Goal: Task Accomplishment & Management: Use online tool/utility

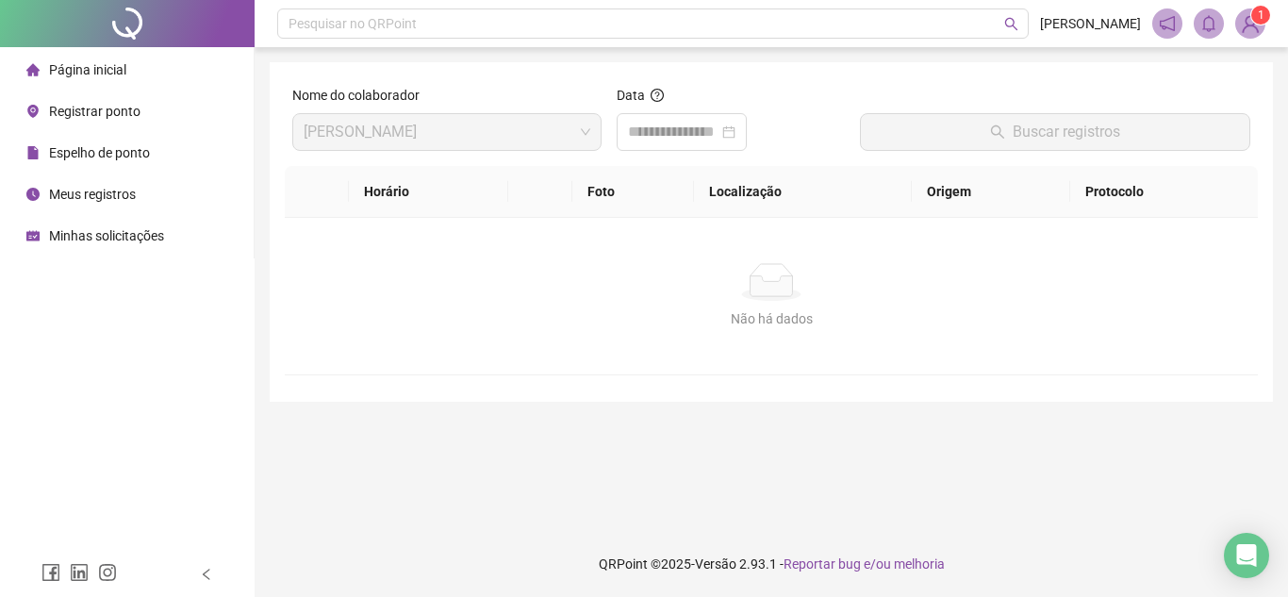
click at [111, 65] on span "Página inicial" at bounding box center [87, 69] width 77 height 15
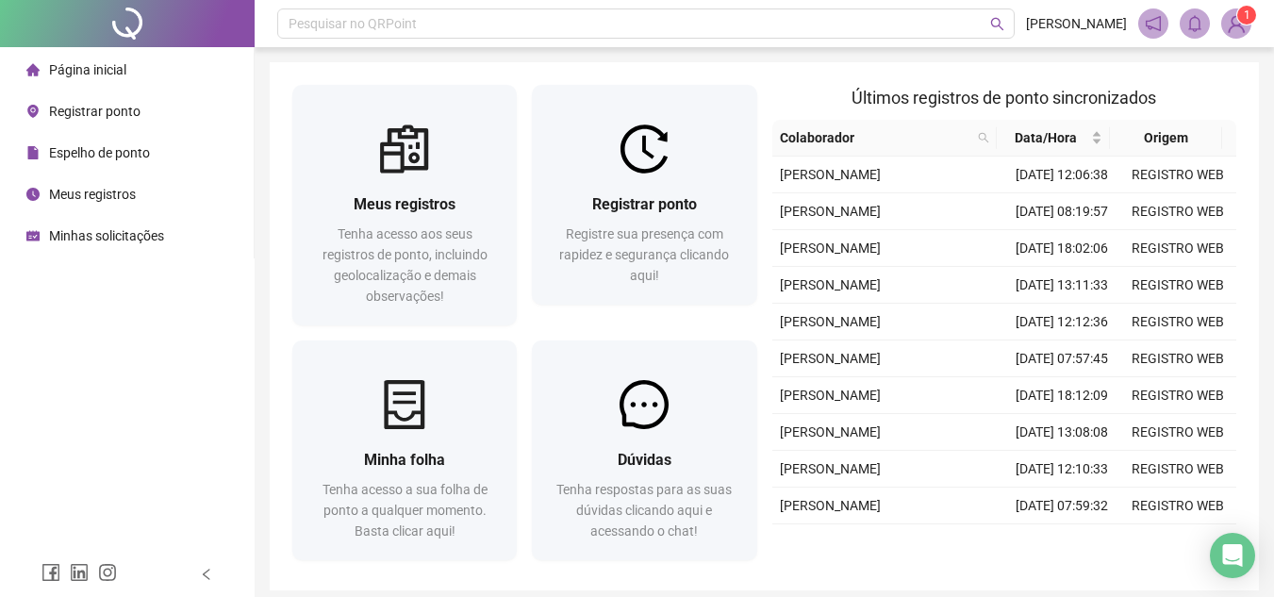
click at [110, 110] on span "Registrar ponto" at bounding box center [94, 111] width 91 height 15
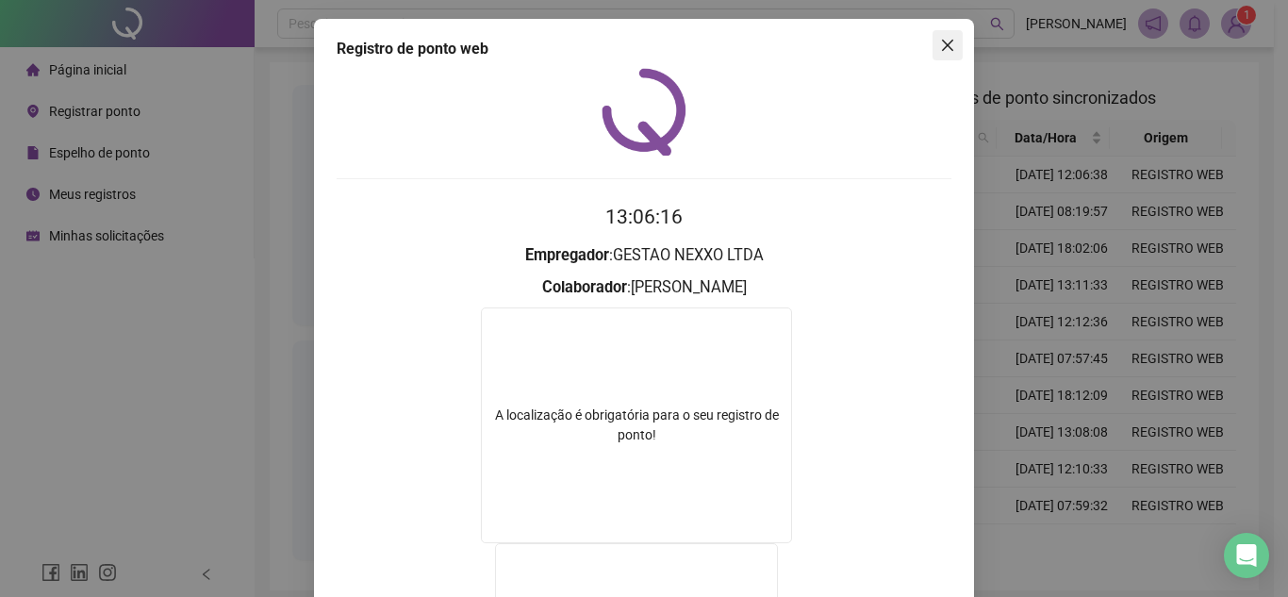
drag, startPoint x: 940, startPoint y: 43, endPoint x: 633, endPoint y: 77, distance: 309.3
click at [940, 46] on icon "close" at bounding box center [947, 45] width 15 height 15
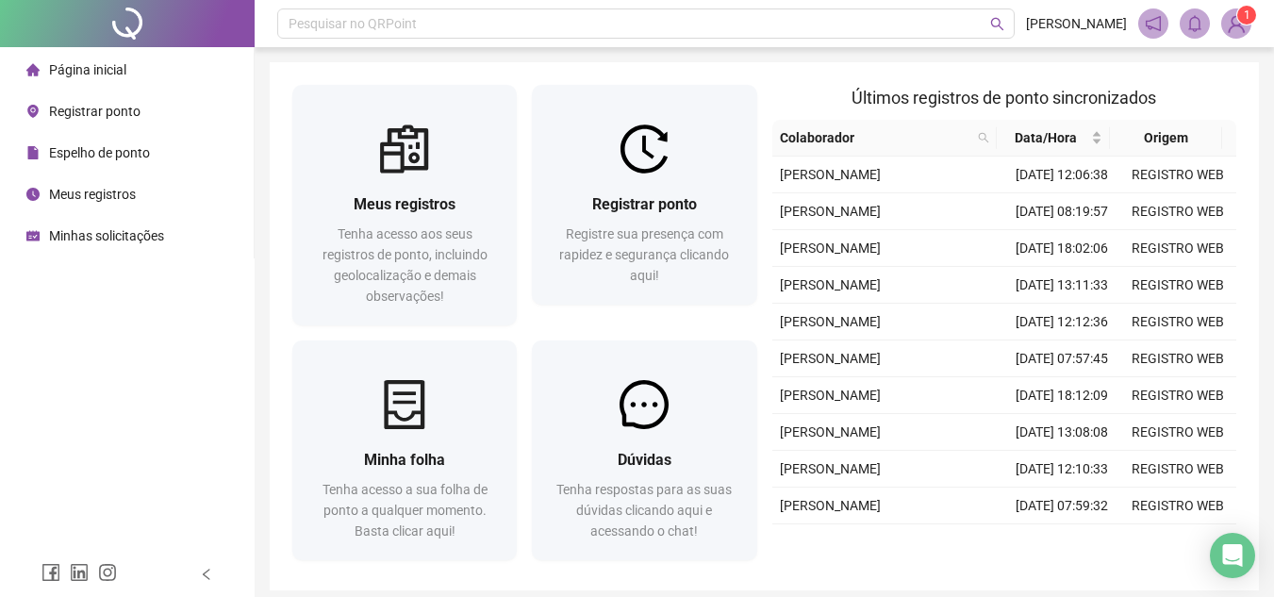
click at [103, 95] on div "Registrar ponto" at bounding box center [83, 111] width 114 height 38
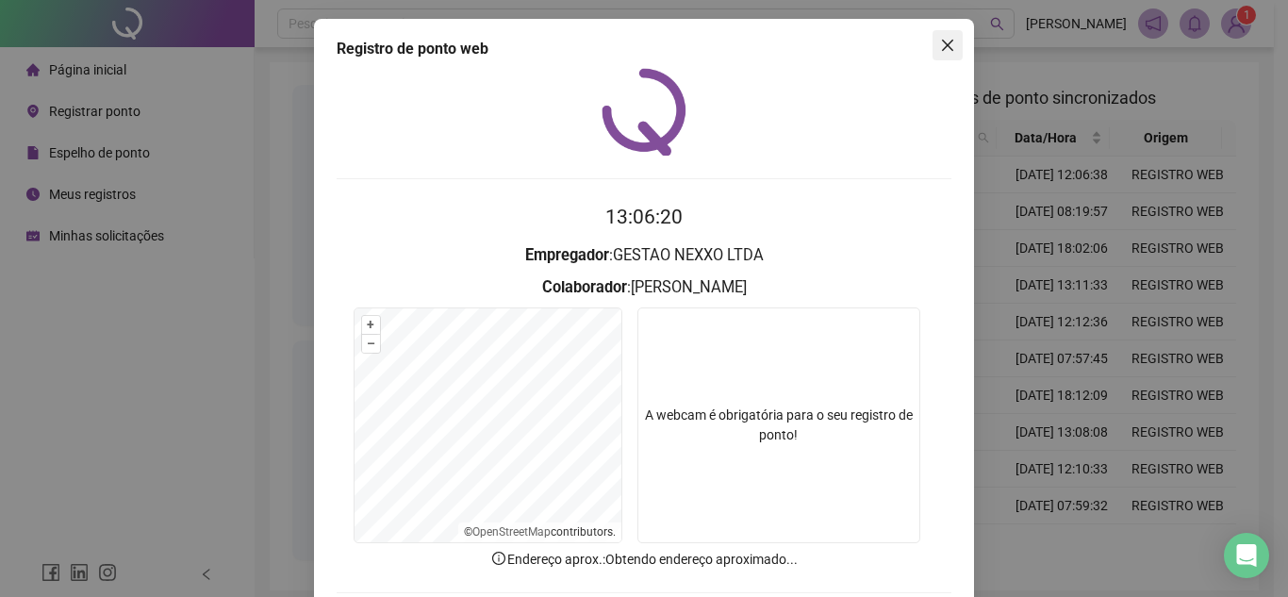
click at [947, 54] on button "Close" at bounding box center [948, 45] width 30 height 30
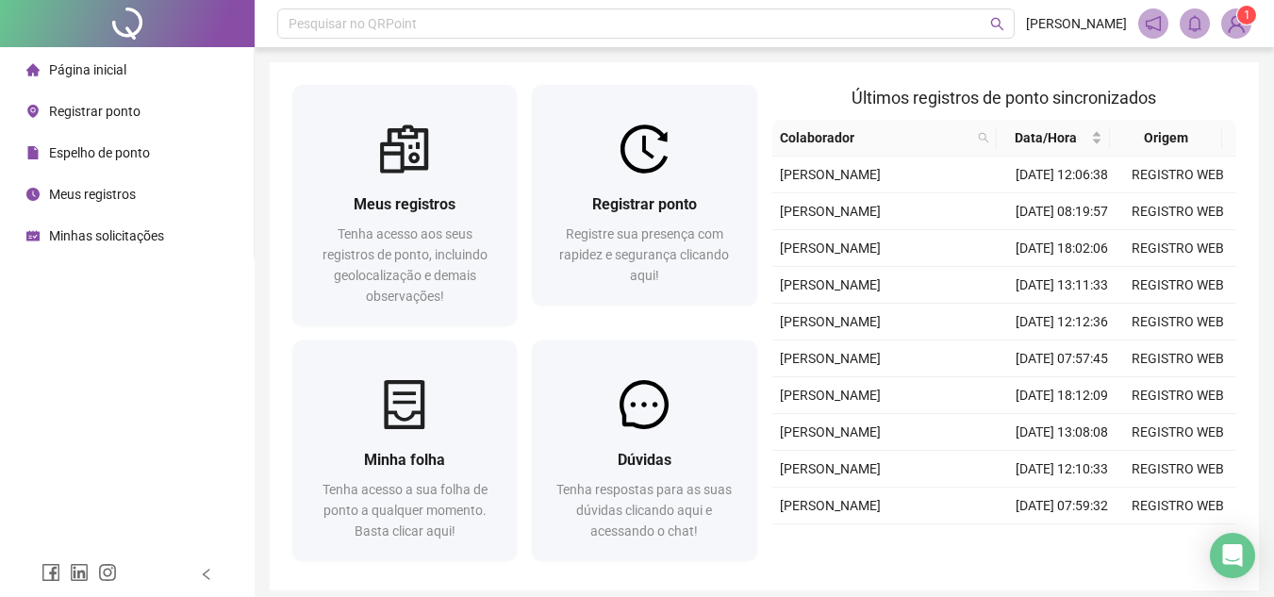
click at [81, 109] on span "Registrar ponto" at bounding box center [94, 111] width 91 height 15
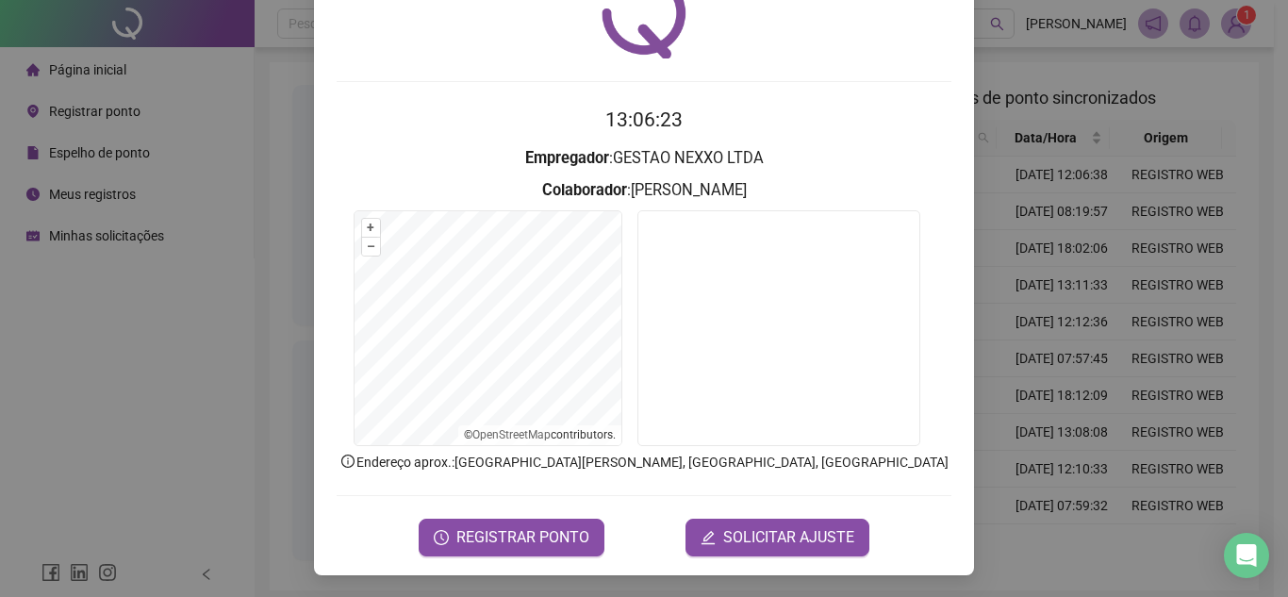
scroll to position [98, 0]
click at [558, 543] on span "REGISTRAR PONTO" at bounding box center [522, 536] width 133 height 23
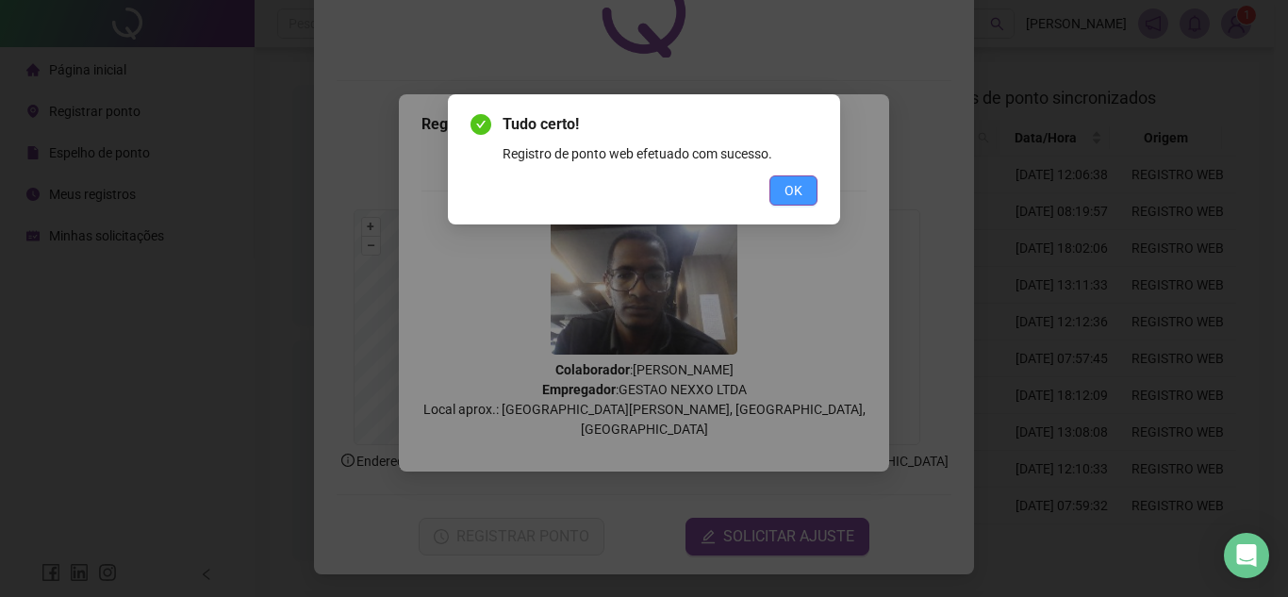
click at [783, 190] on button "OK" at bounding box center [793, 190] width 48 height 30
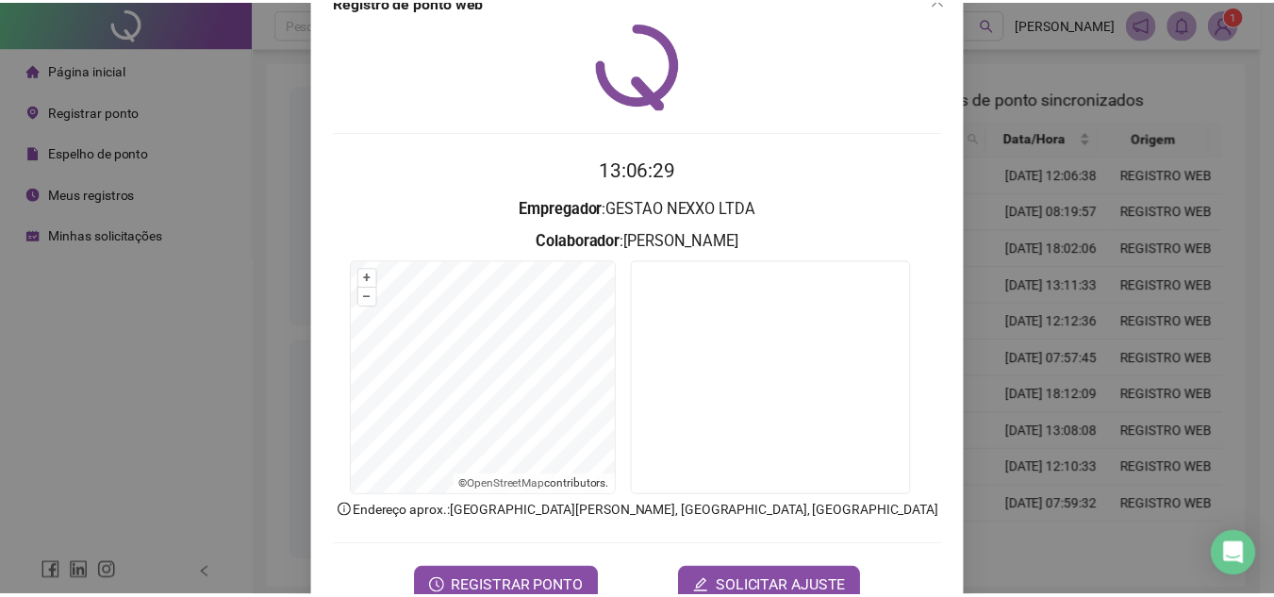
scroll to position [0, 0]
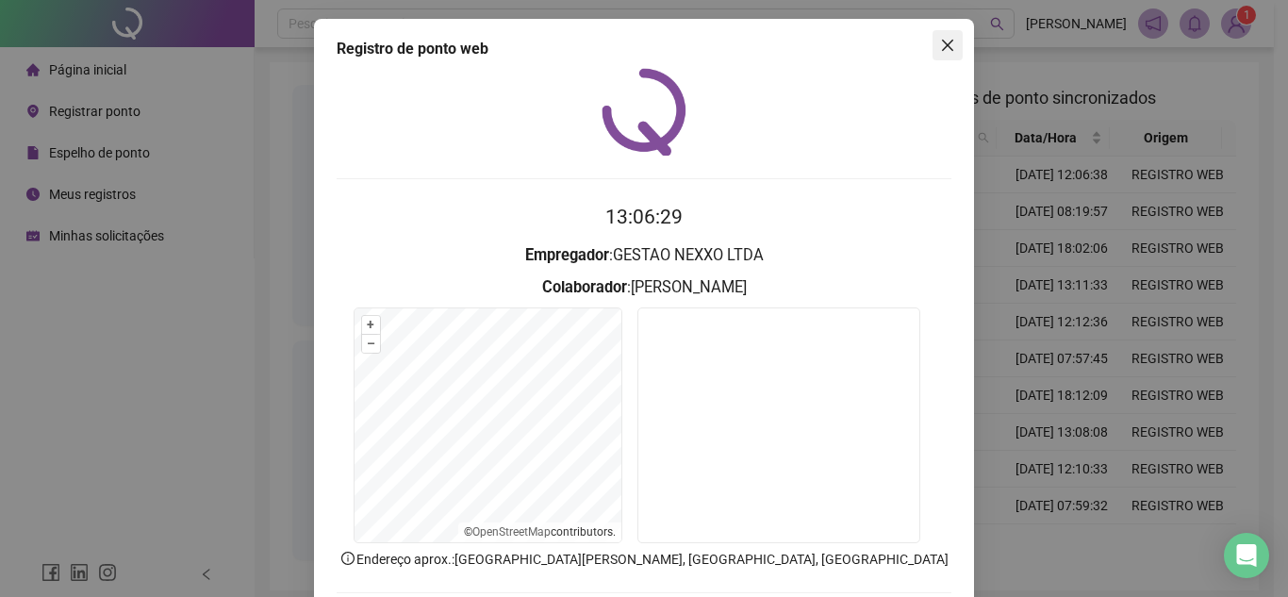
click at [943, 32] on body "Página inicial Registrar ponto Espelho de ponto Meus registros Minhas solicitaç…" at bounding box center [637, 298] width 1274 height 597
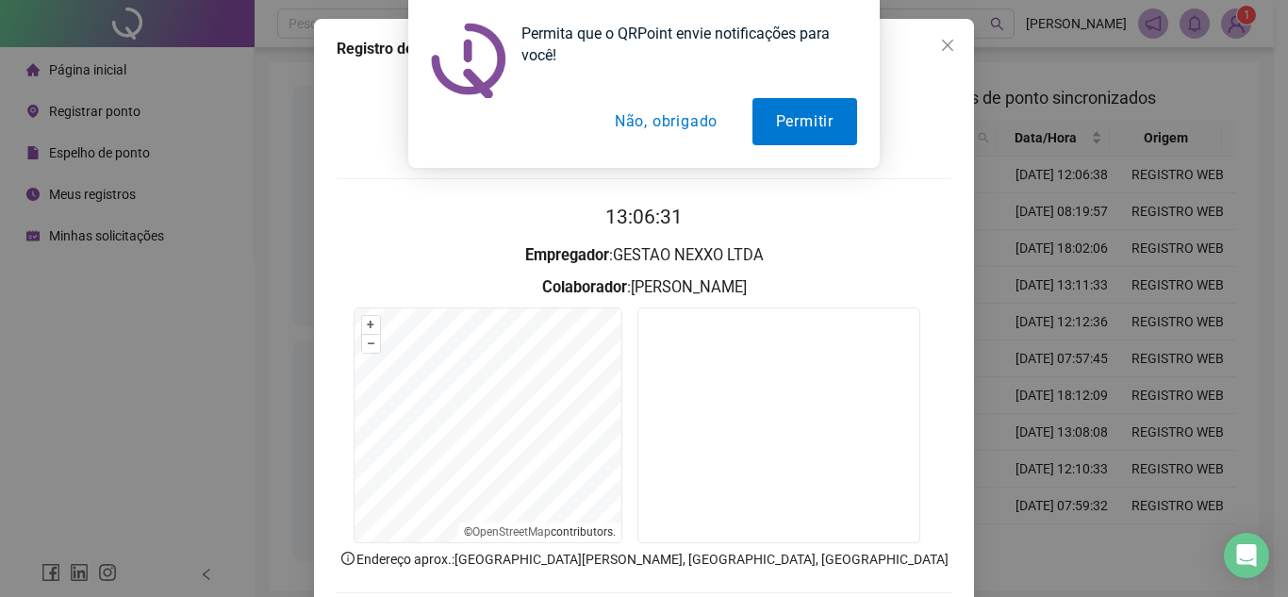
click at [712, 126] on button "Não, obrigado" at bounding box center [666, 121] width 150 height 47
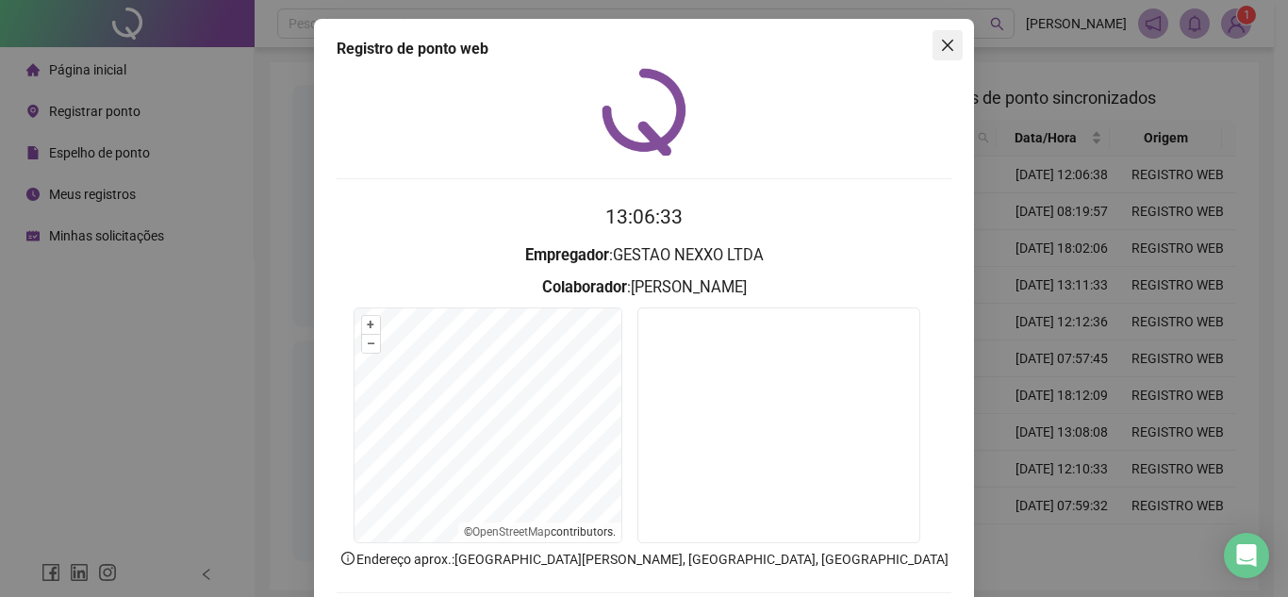
click at [938, 35] on button "Close" at bounding box center [948, 45] width 30 height 30
